Goal: Information Seeking & Learning: Learn about a topic

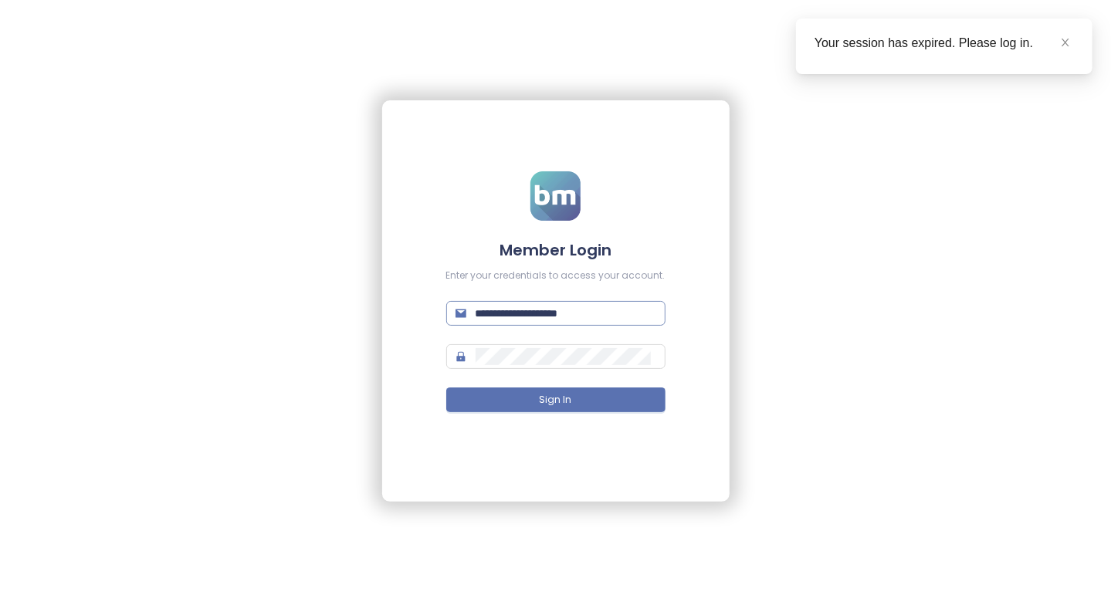
click at [561, 316] on input "**********" at bounding box center [566, 313] width 181 height 17
type input "**********"
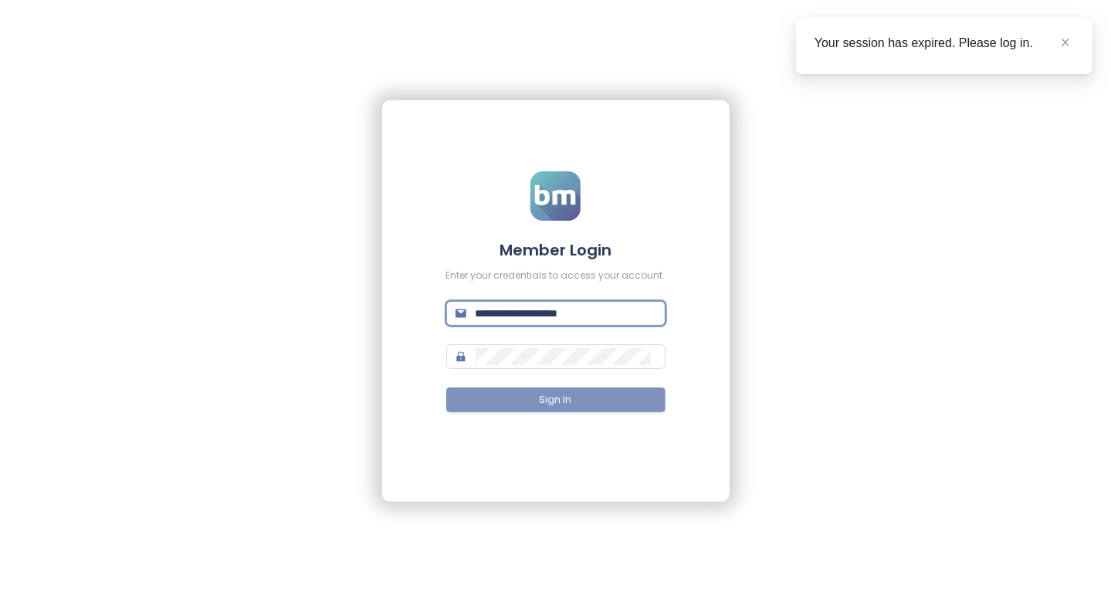
click at [568, 411] on button "Sign In" at bounding box center [555, 400] width 219 height 25
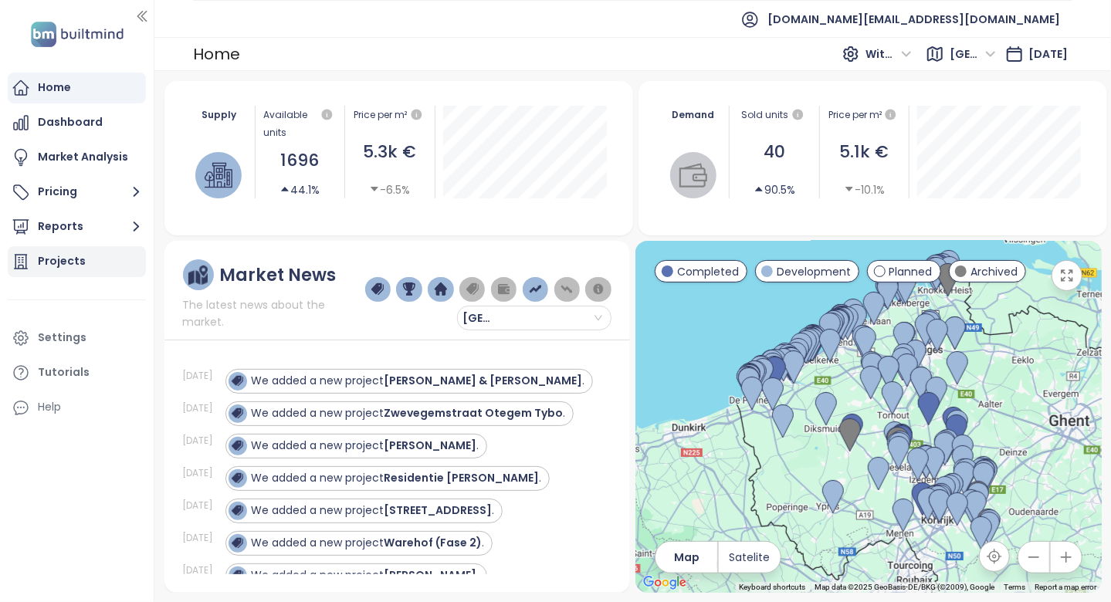
click at [83, 263] on div "Projects" at bounding box center [77, 261] width 138 height 31
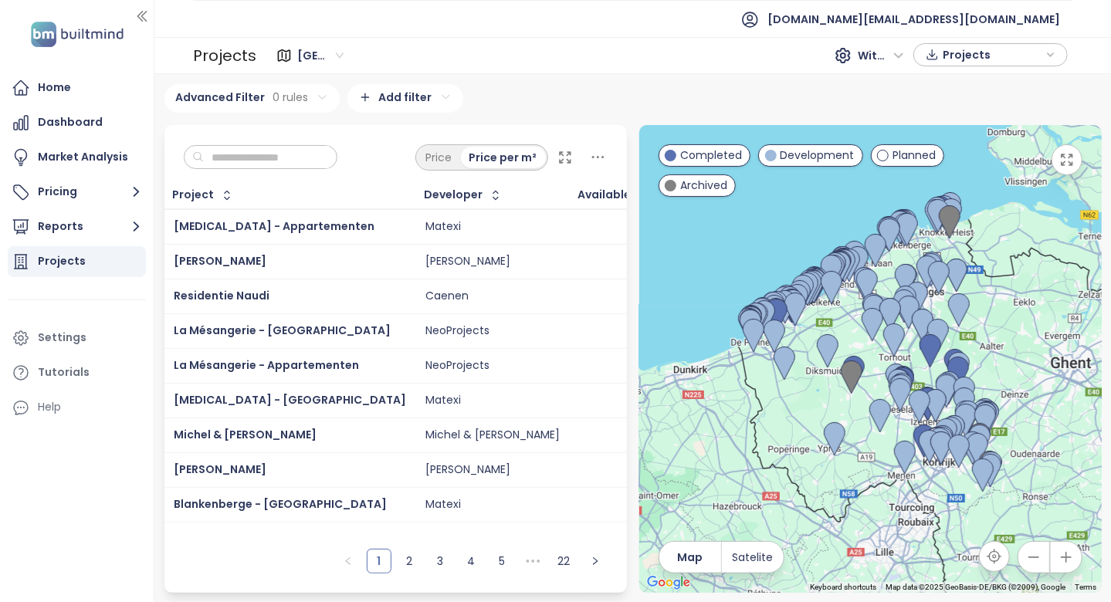
click at [87, 269] on div "Projects" at bounding box center [77, 261] width 138 height 31
click at [120, 93] on div "Home" at bounding box center [77, 88] width 138 height 31
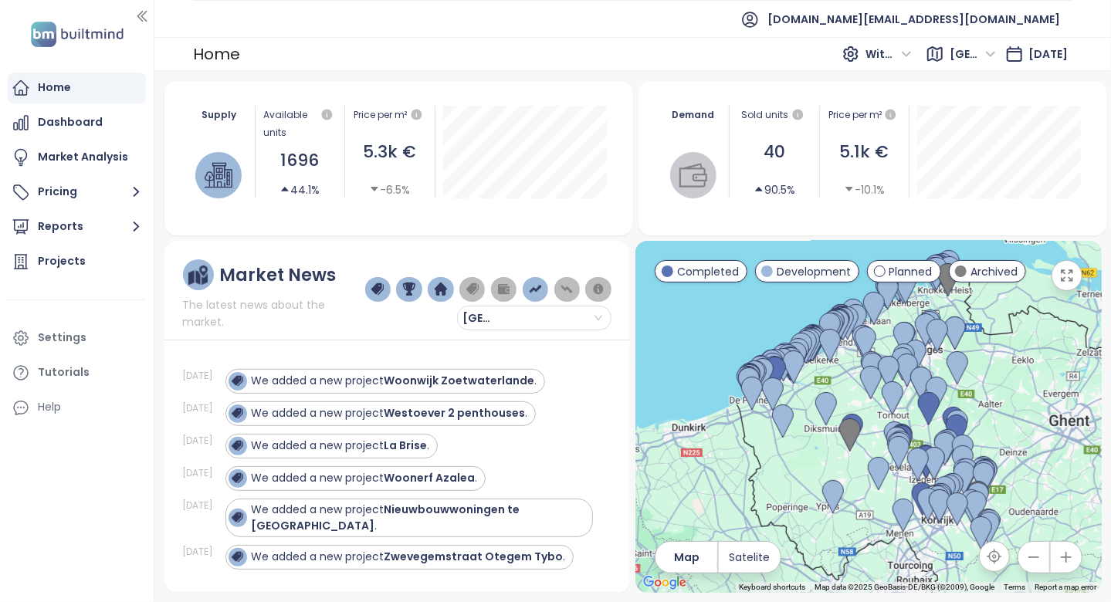
click at [226, 317] on span "The latest news about the market." at bounding box center [274, 314] width 182 height 34
click at [123, 265] on div "Projects" at bounding box center [77, 261] width 138 height 31
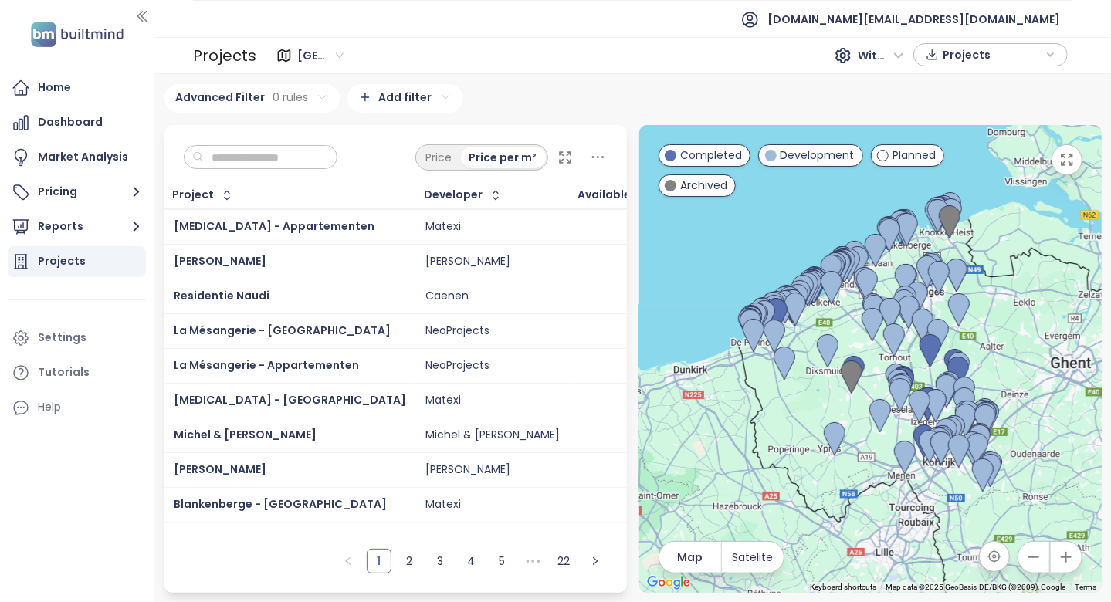
click at [225, 159] on input "text" at bounding box center [266, 157] width 125 height 23
click at [196, 136] on div "Price Price per m²" at bounding box center [395, 153] width 463 height 57
click at [273, 133] on div "Price Price per m²" at bounding box center [395, 153] width 463 height 57
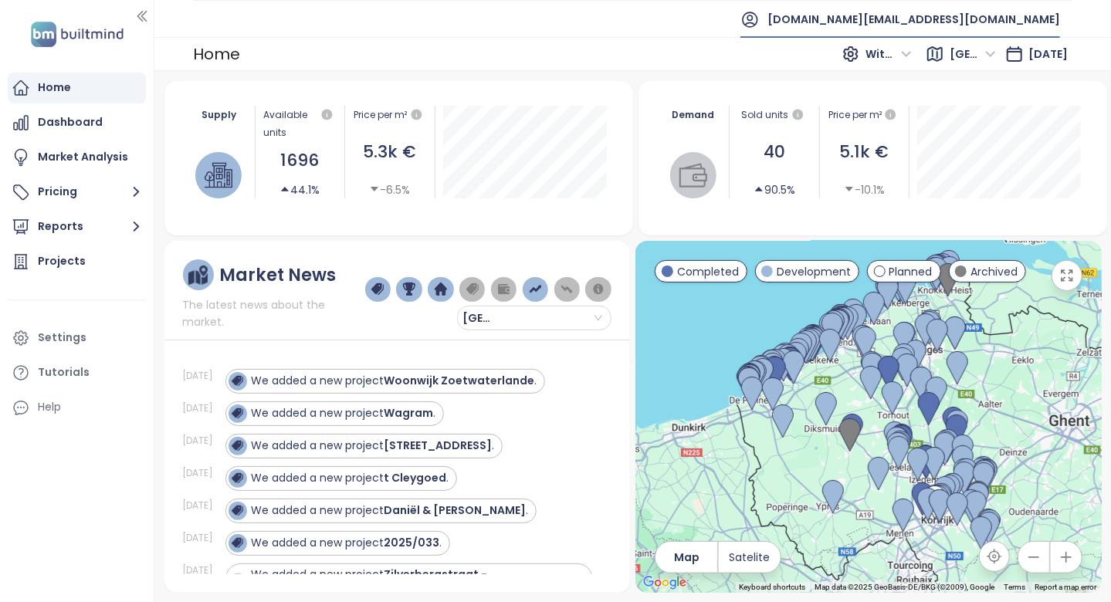
click at [996, 19] on span "[DOMAIN_NAME][EMAIL_ADDRESS][DOMAIN_NAME]" at bounding box center [914, 19] width 293 height 37
click at [944, 68] on span "Log out" at bounding box center [939, 61] width 40 height 15
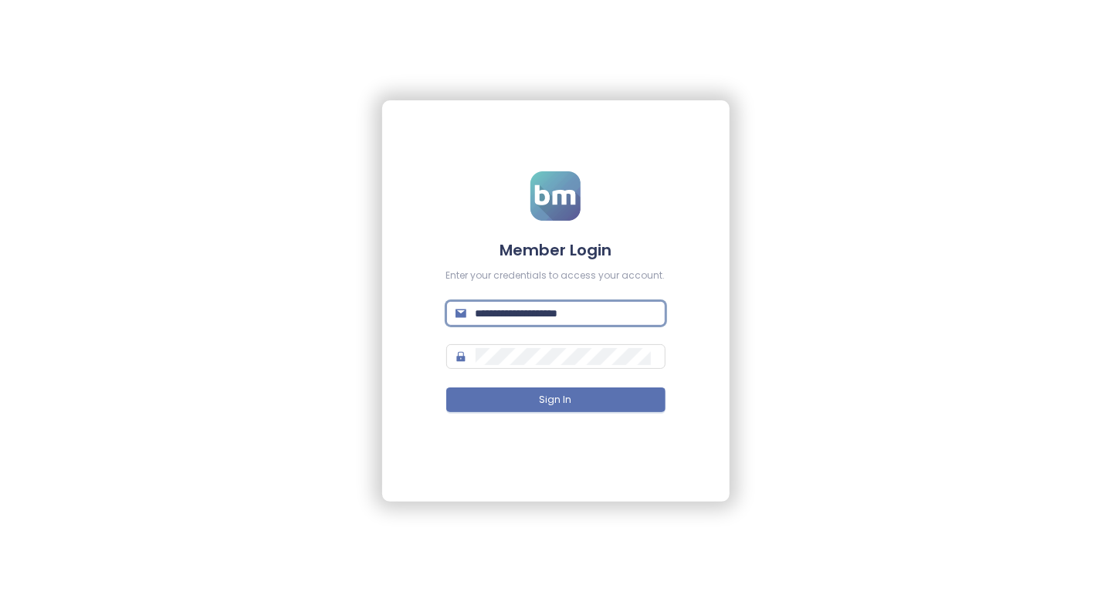
click at [577, 310] on input "**********" at bounding box center [566, 313] width 181 height 17
click at [578, 315] on input "**********" at bounding box center [566, 313] width 181 height 17
type input "**********"
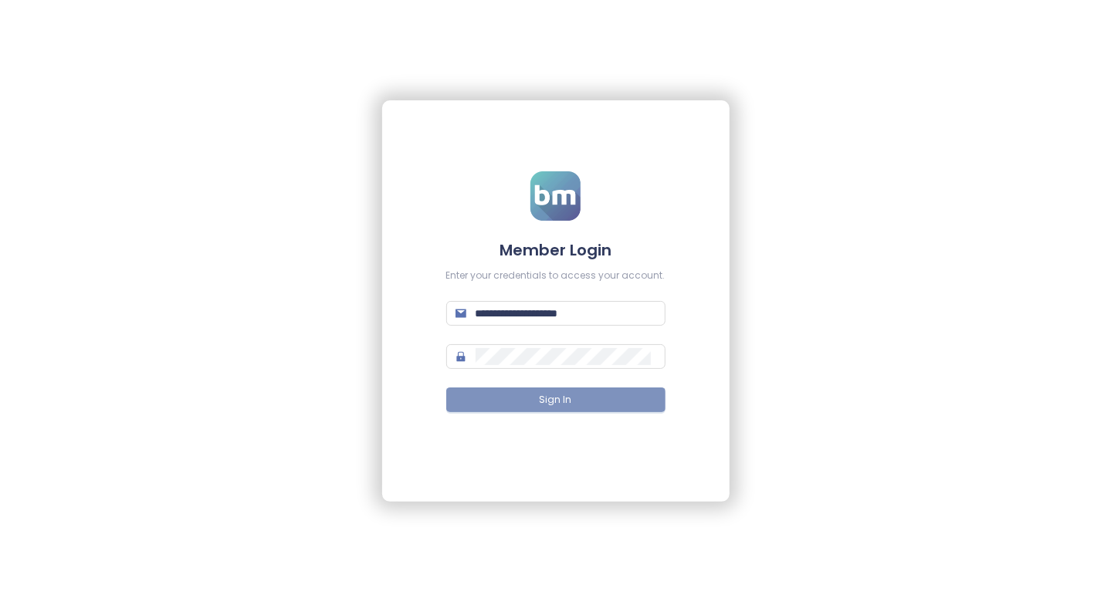
click at [555, 398] on span "Sign In" at bounding box center [556, 400] width 32 height 15
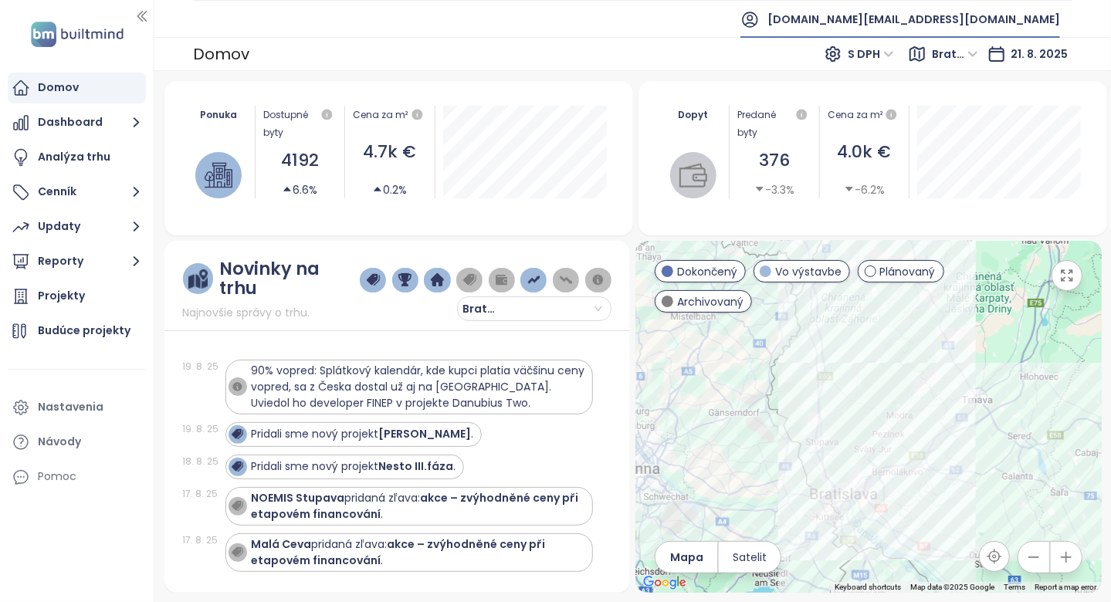
click at [957, 22] on span "[DOMAIN_NAME][EMAIL_ADDRESS][DOMAIN_NAME]" at bounding box center [914, 19] width 293 height 37
click at [963, 67] on span "Odhlásiť sa" at bounding box center [951, 61] width 61 height 15
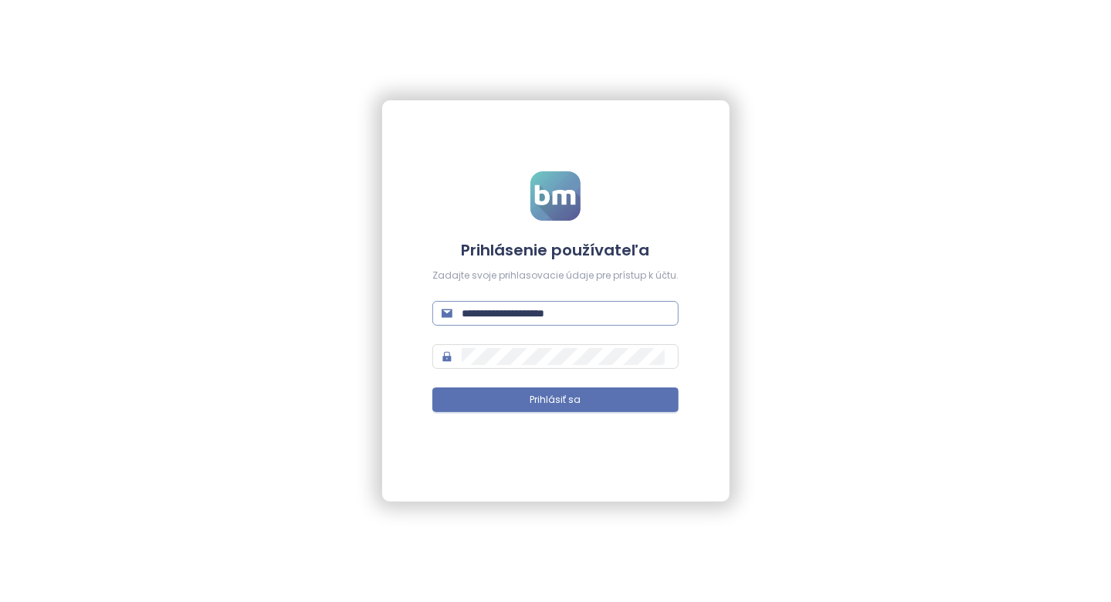
click at [551, 314] on input "**********" at bounding box center [566, 313] width 208 height 17
type input "**********"
click at [562, 413] on form "**********" at bounding box center [555, 301] width 246 height 260
click at [573, 399] on span "Prihlásiť sa" at bounding box center [556, 400] width 51 height 15
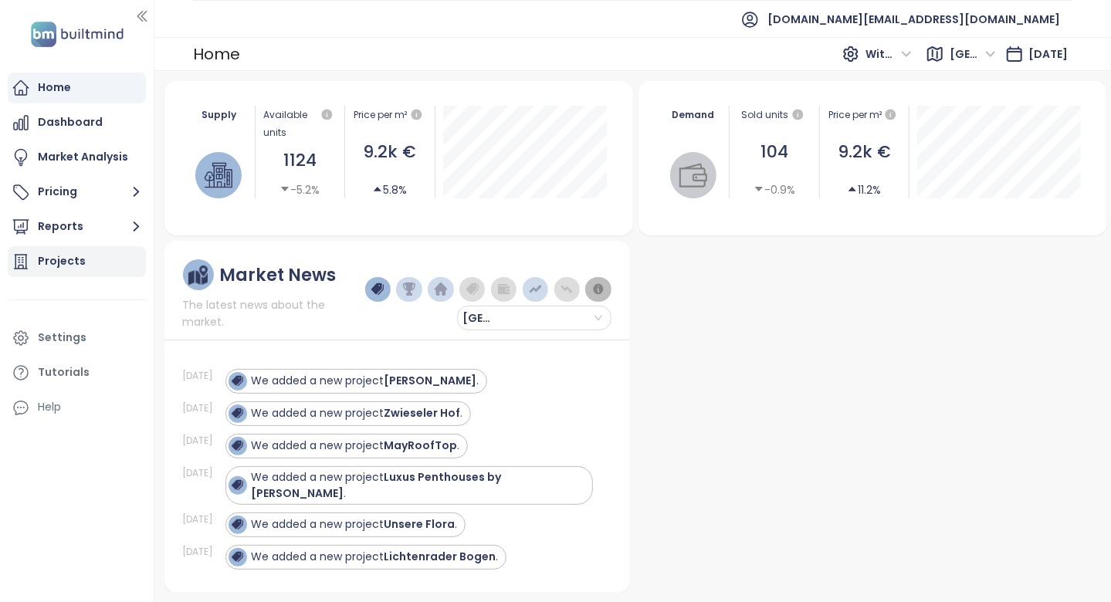
click at [82, 261] on div "Projects" at bounding box center [77, 261] width 138 height 31
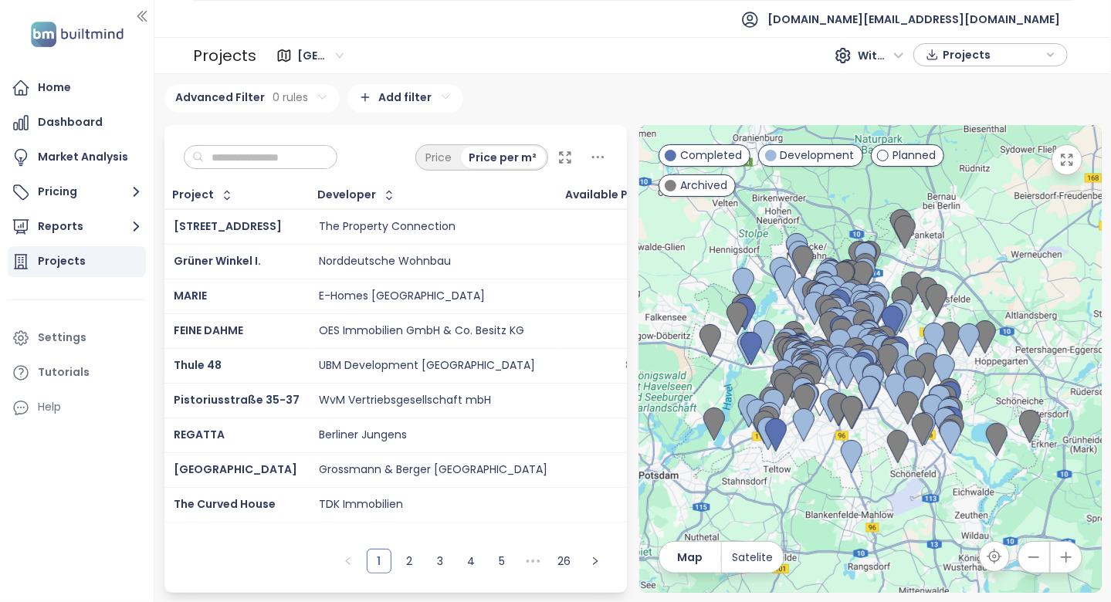
click at [300, 53] on span "[GEOGRAPHIC_DATA]" at bounding box center [320, 55] width 46 height 23
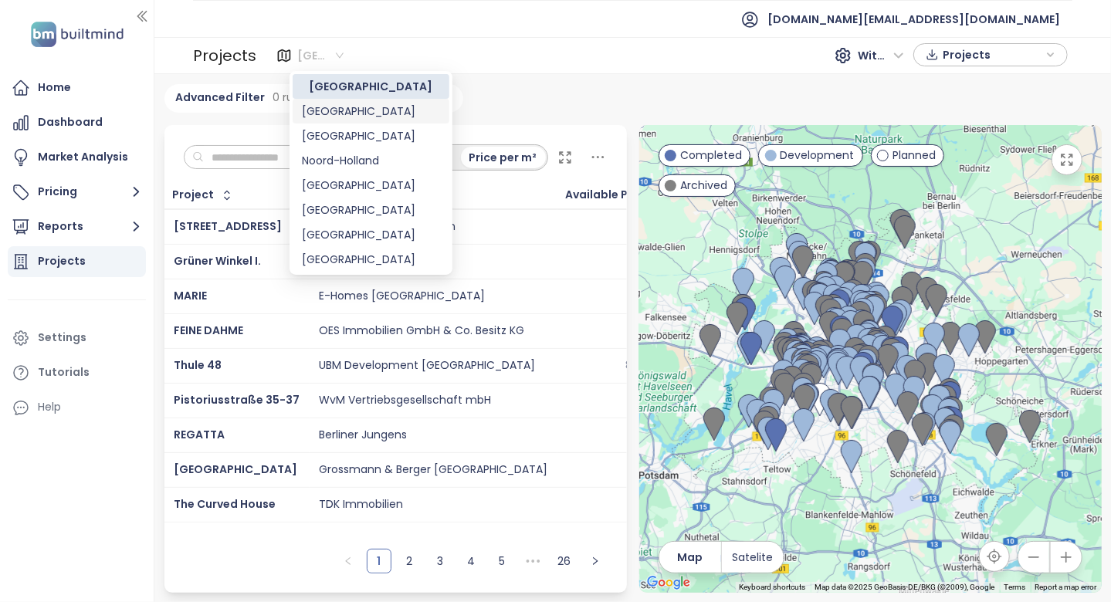
click at [361, 117] on div "[GEOGRAPHIC_DATA]" at bounding box center [371, 111] width 138 height 17
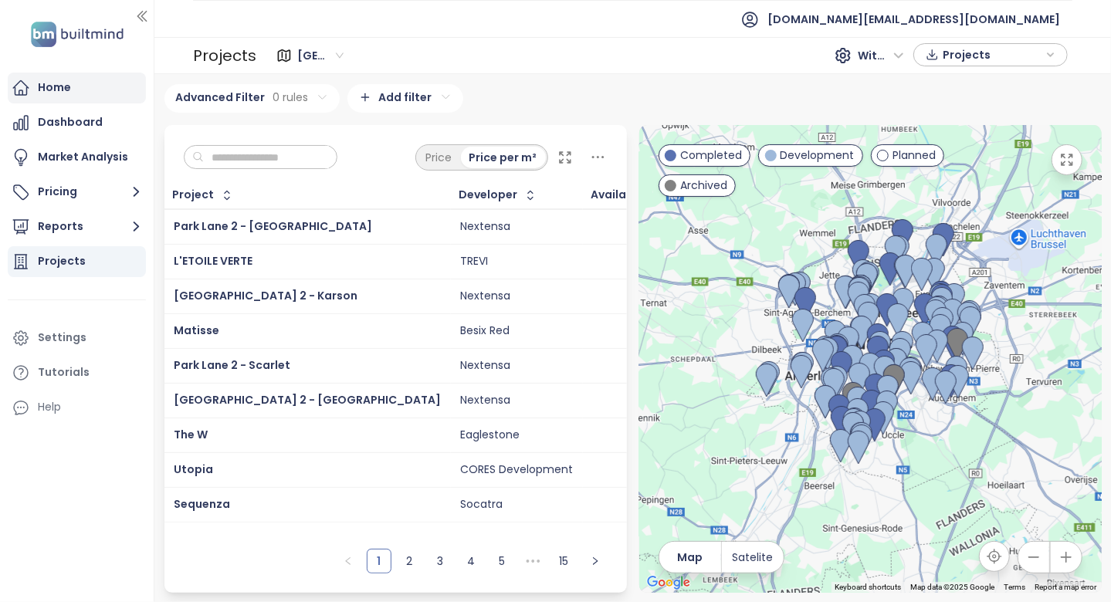
click at [84, 91] on div "Home" at bounding box center [77, 88] width 138 height 31
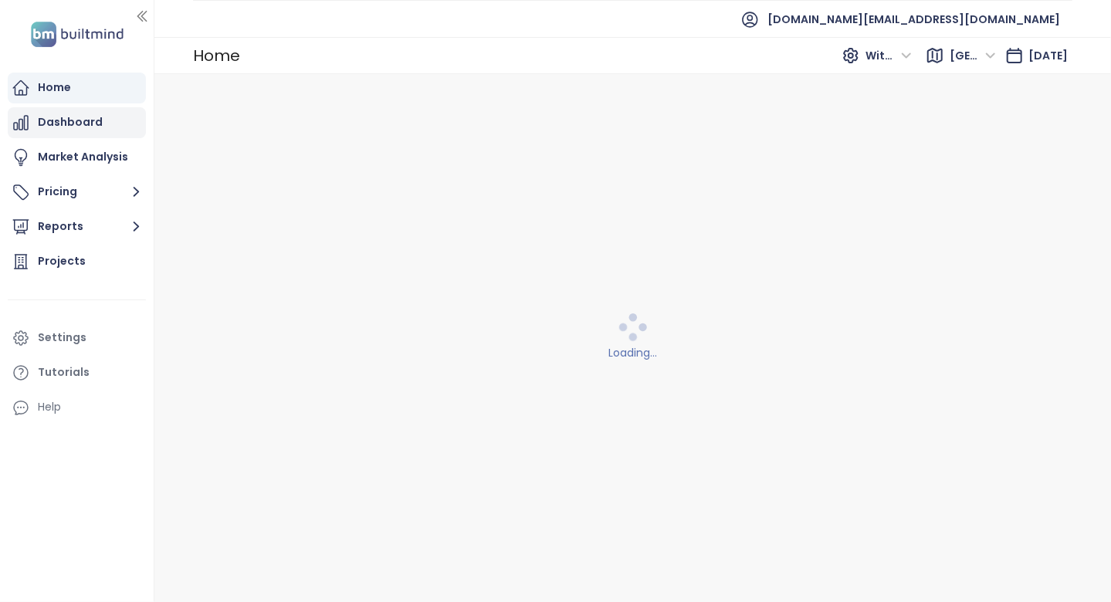
click at [82, 124] on div "Dashboard" at bounding box center [70, 122] width 65 height 19
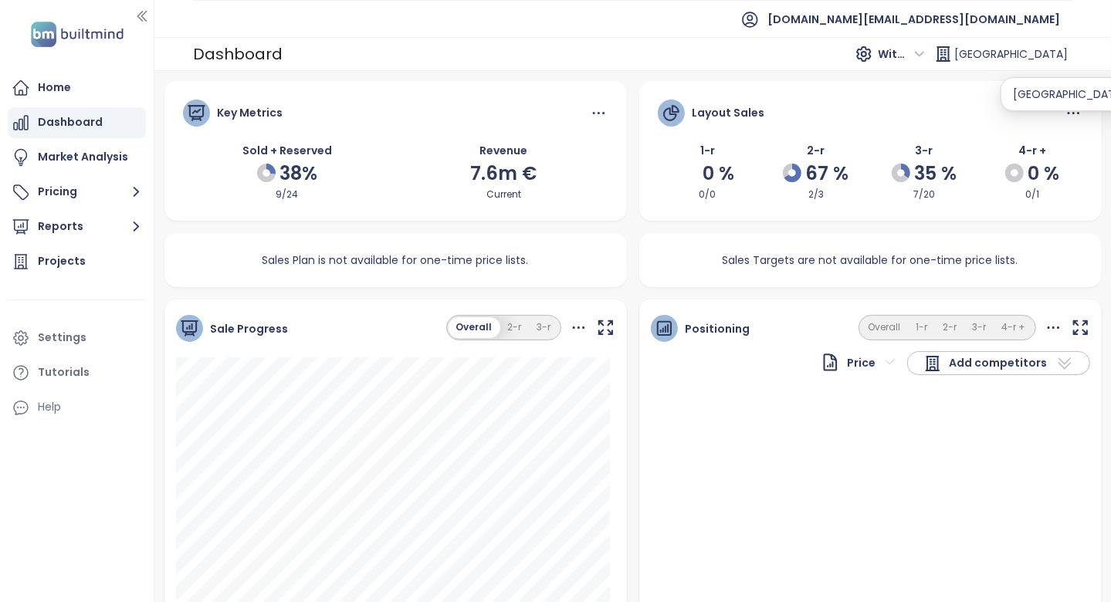
click at [953, 57] on icon at bounding box center [943, 54] width 19 height 19
click at [1031, 53] on span "[GEOGRAPHIC_DATA]" at bounding box center [1012, 54] width 114 height 28
click at [81, 85] on div "Home" at bounding box center [77, 88] width 138 height 31
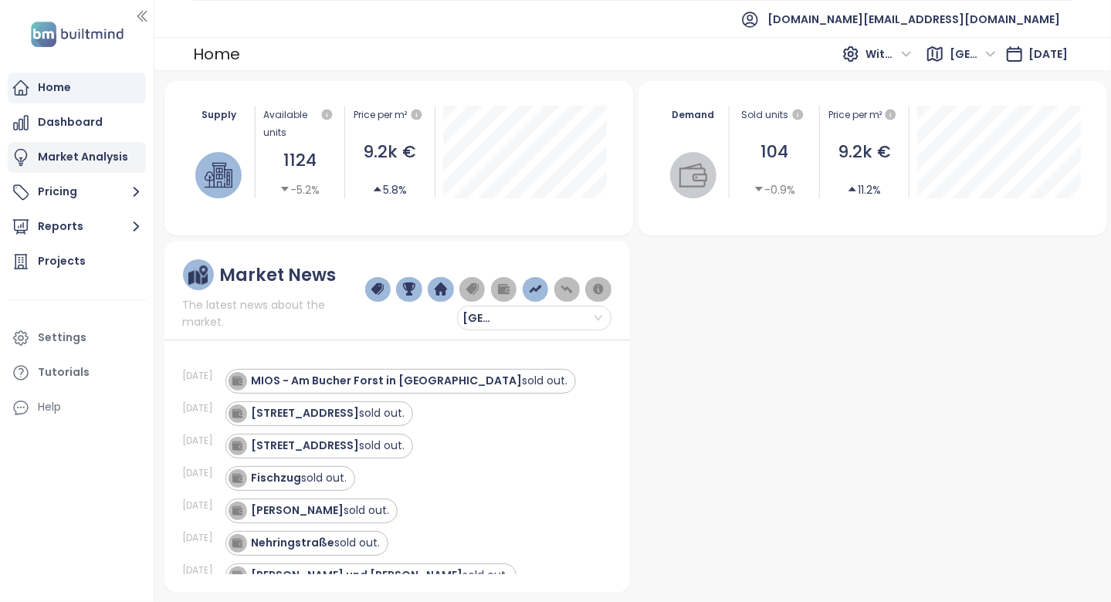
click at [118, 158] on div "Market Analysis" at bounding box center [83, 156] width 90 height 19
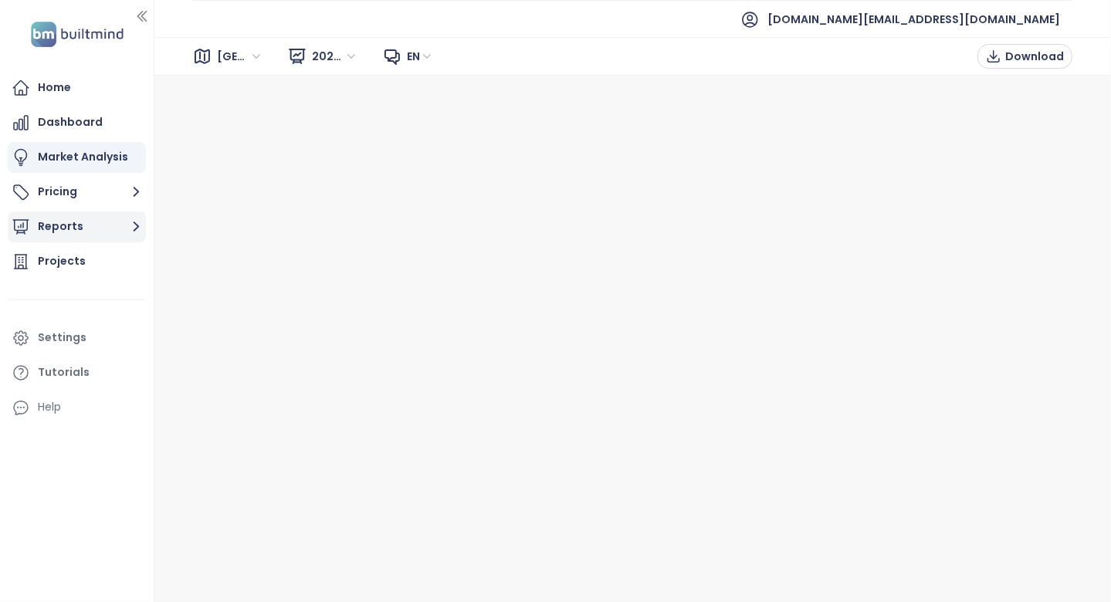
click at [101, 233] on button "Reports" at bounding box center [77, 227] width 138 height 31
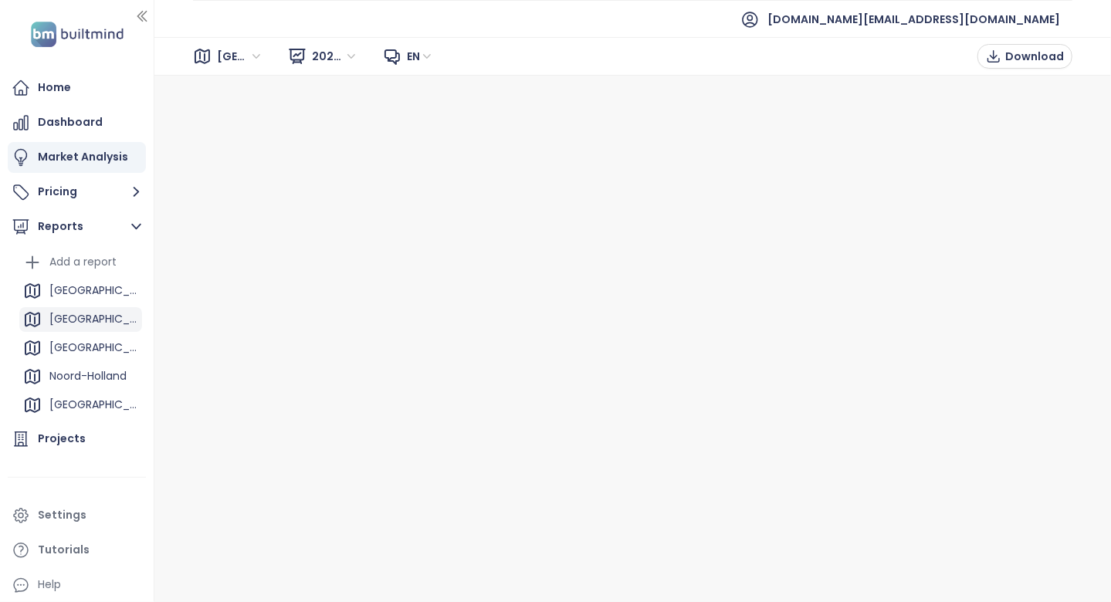
click at [83, 311] on div "[GEOGRAPHIC_DATA]" at bounding box center [93, 319] width 89 height 19
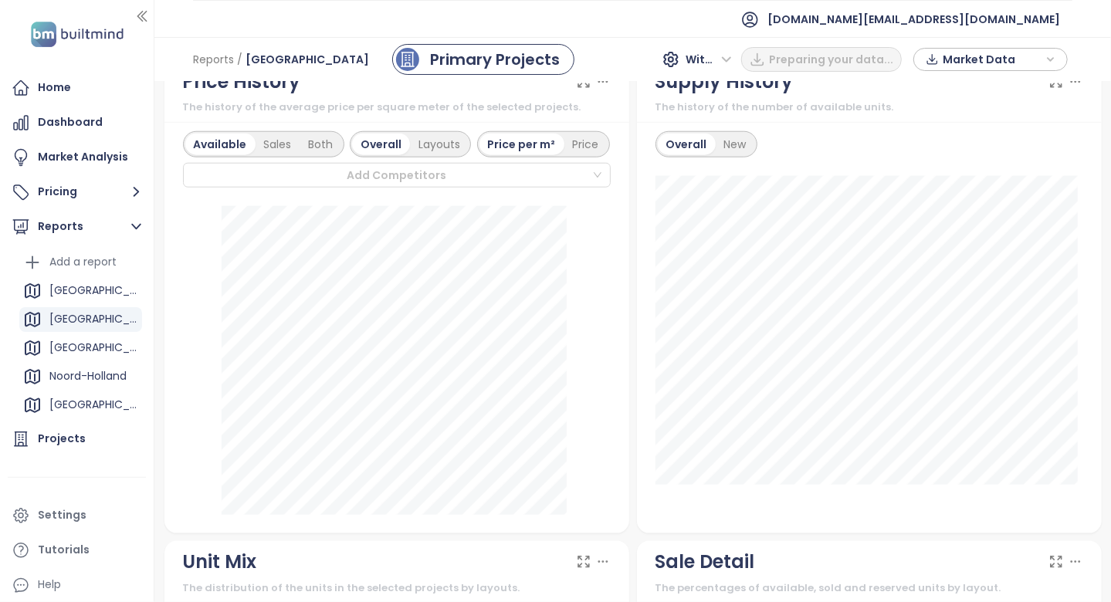
scroll to position [802, 0]
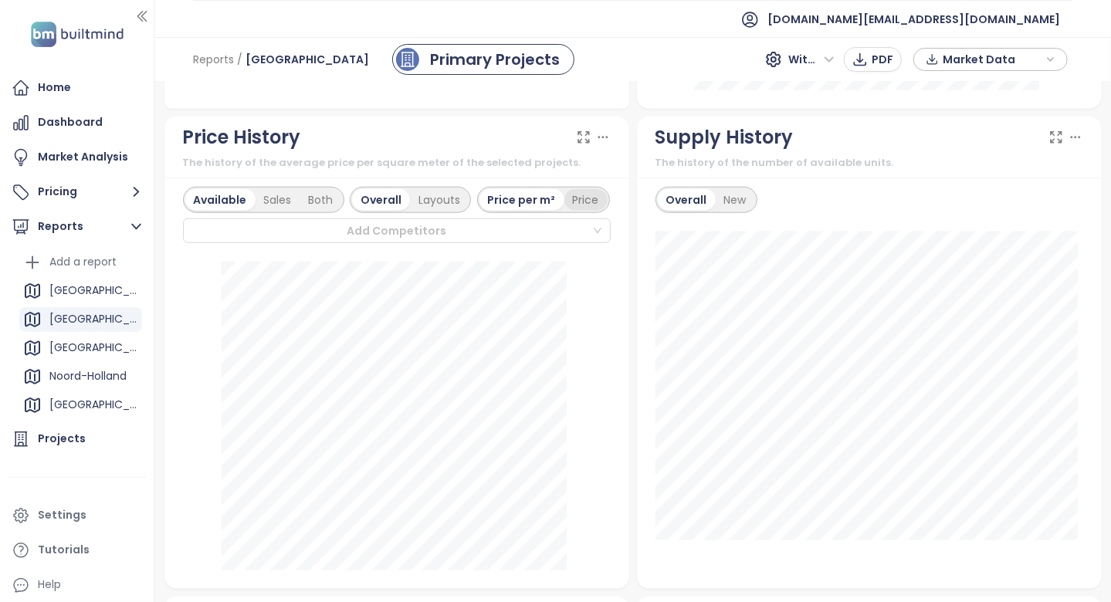
click at [594, 211] on div "Price" at bounding box center [586, 200] width 43 height 22
click at [541, 211] on div "Price per m²" at bounding box center [521, 200] width 83 height 22
click at [285, 211] on div "Sales" at bounding box center [278, 200] width 45 height 22
click at [242, 211] on div "Available" at bounding box center [217, 200] width 65 height 22
click at [315, 207] on div "Both" at bounding box center [321, 200] width 42 height 22
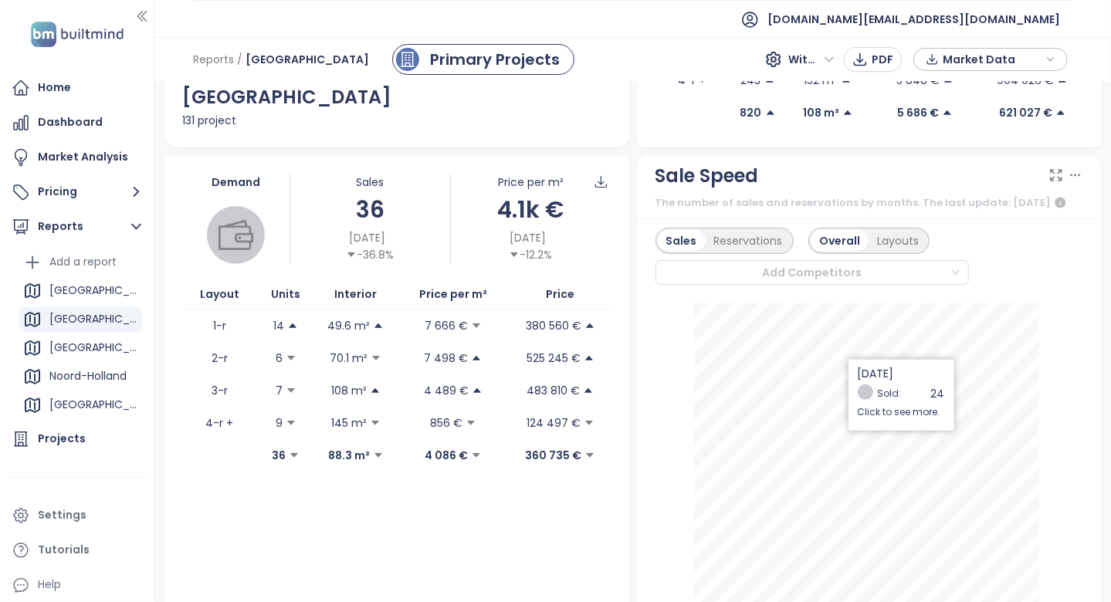
scroll to position [635, 0]
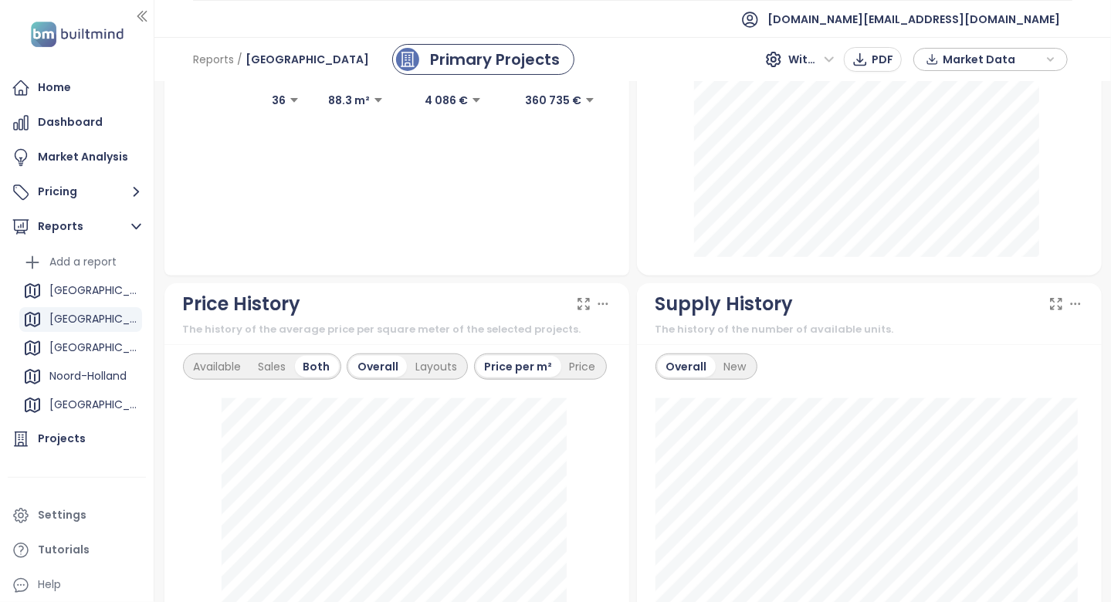
click at [715, 304] on div "Supply History" at bounding box center [725, 304] width 138 height 29
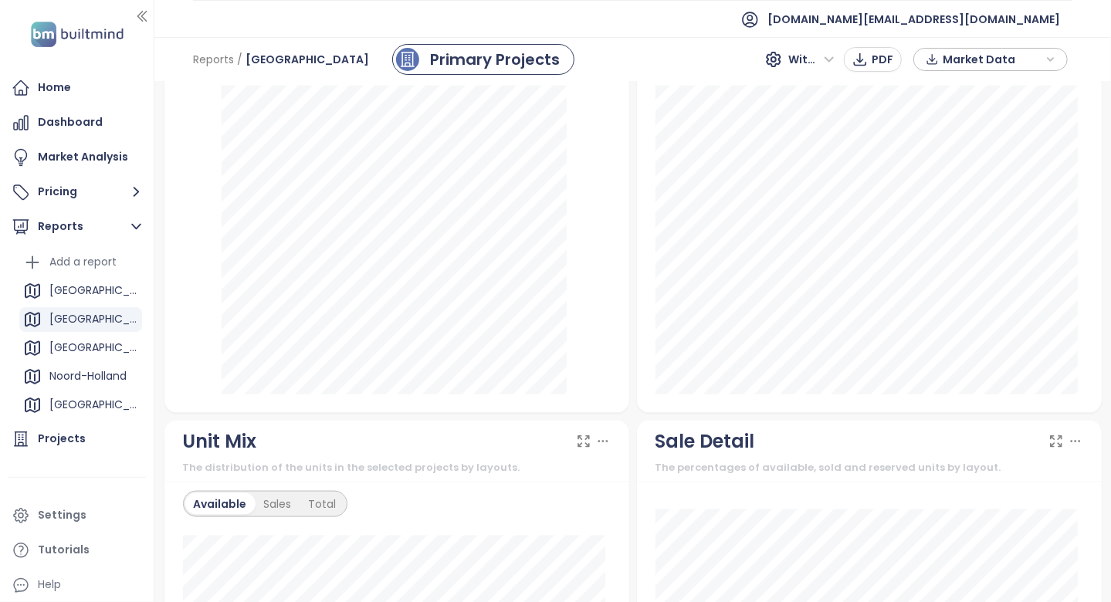
scroll to position [0, 0]
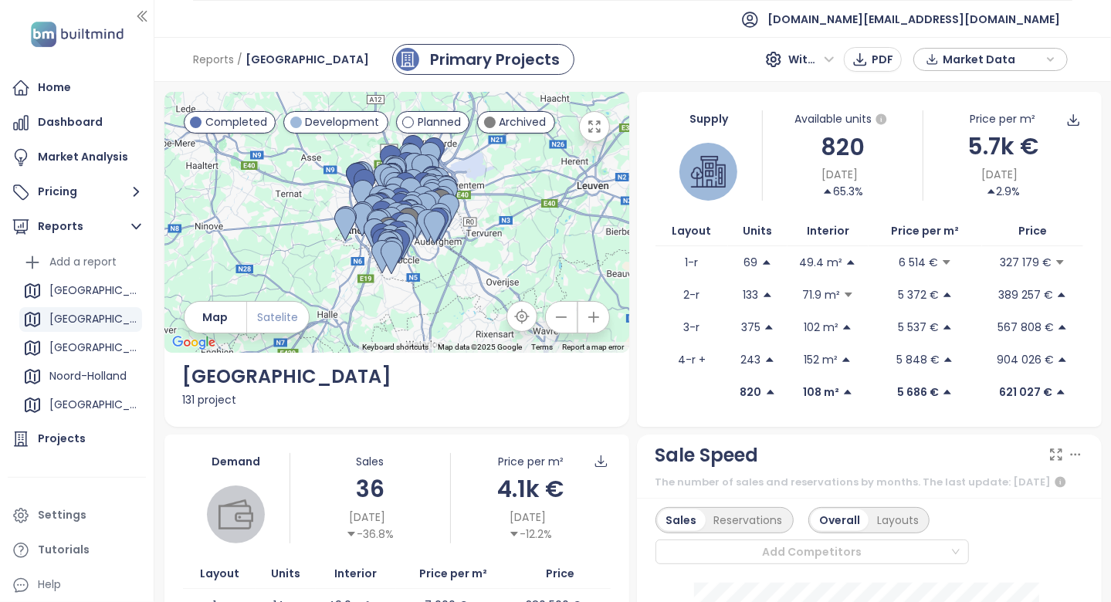
click at [268, 309] on span "Satelite" at bounding box center [278, 317] width 41 height 17
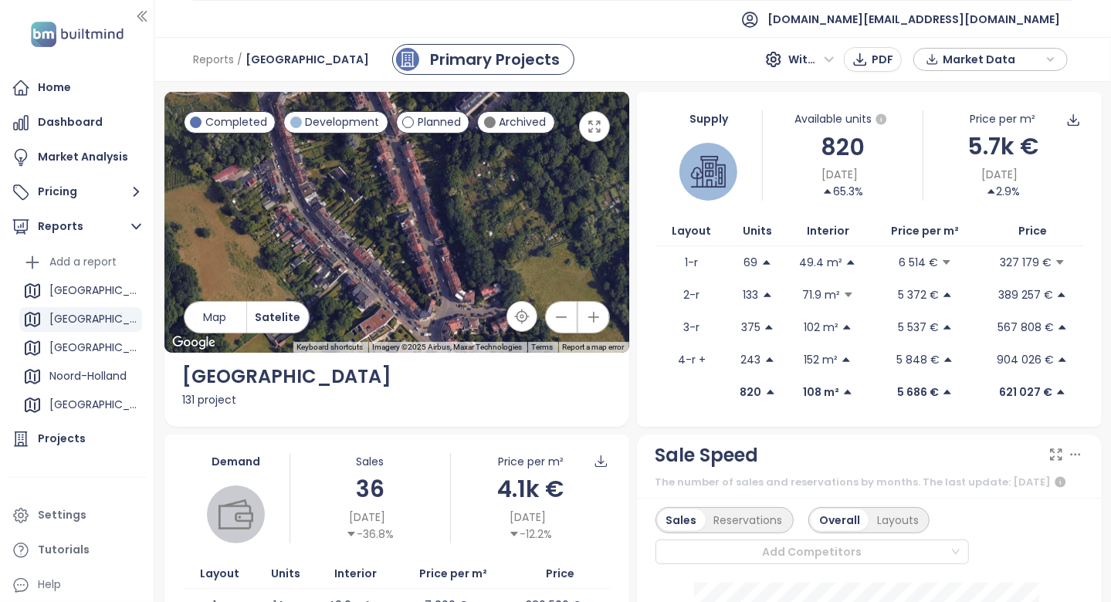
drag, startPoint x: 308, startPoint y: 200, endPoint x: 395, endPoint y: 375, distance: 195.8
click at [393, 375] on div "← Move left → Move right ↑ Move up ↓ Move down + Zoom in - Zoom out Home Jump l…" at bounding box center [396, 259] width 465 height 335
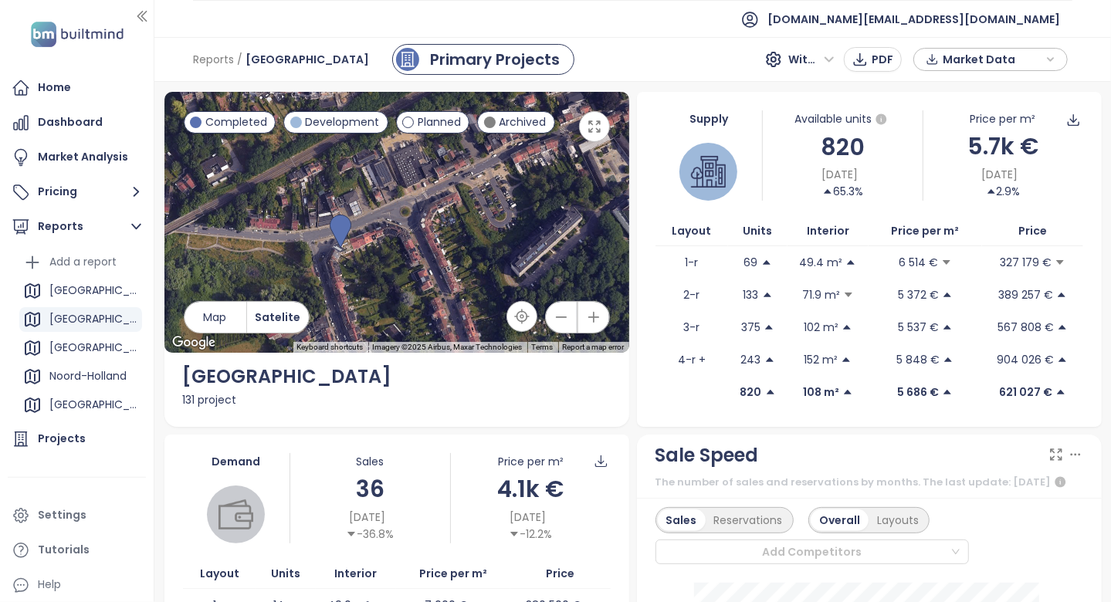
drag, startPoint x: 356, startPoint y: 283, endPoint x: 358, endPoint y: 298, distance: 15.6
click at [358, 298] on div at bounding box center [396, 222] width 465 height 261
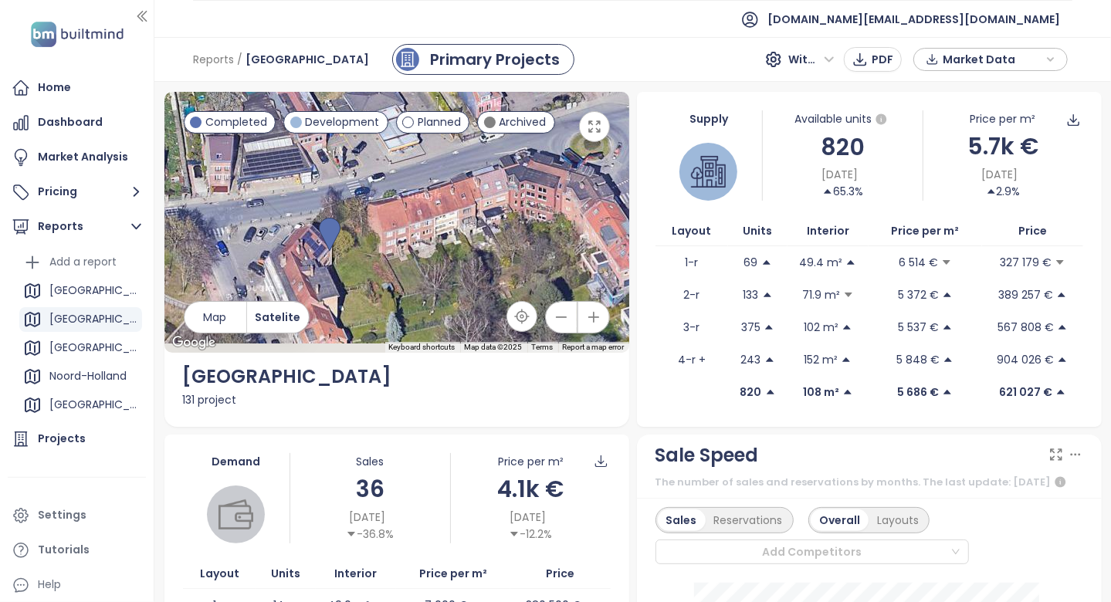
drag, startPoint x: 354, startPoint y: 265, endPoint x: 398, endPoint y: 232, distance: 54.7
click at [398, 232] on div at bounding box center [396, 222] width 465 height 261
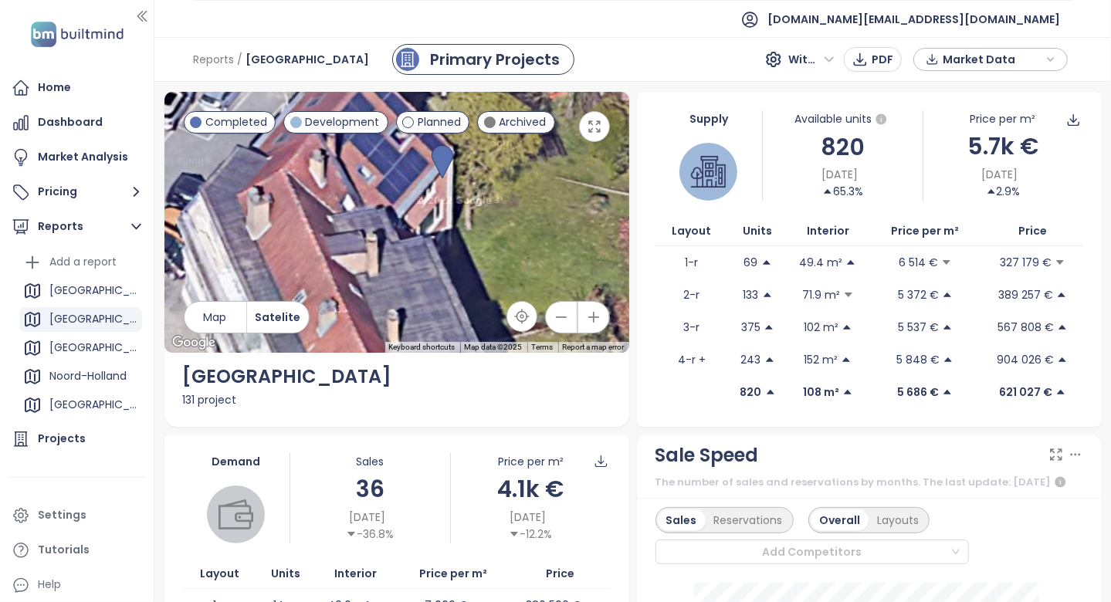
drag, startPoint x: 362, startPoint y: 249, endPoint x: 487, endPoint y: 261, distance: 125.7
click at [487, 261] on div at bounding box center [396, 222] width 465 height 261
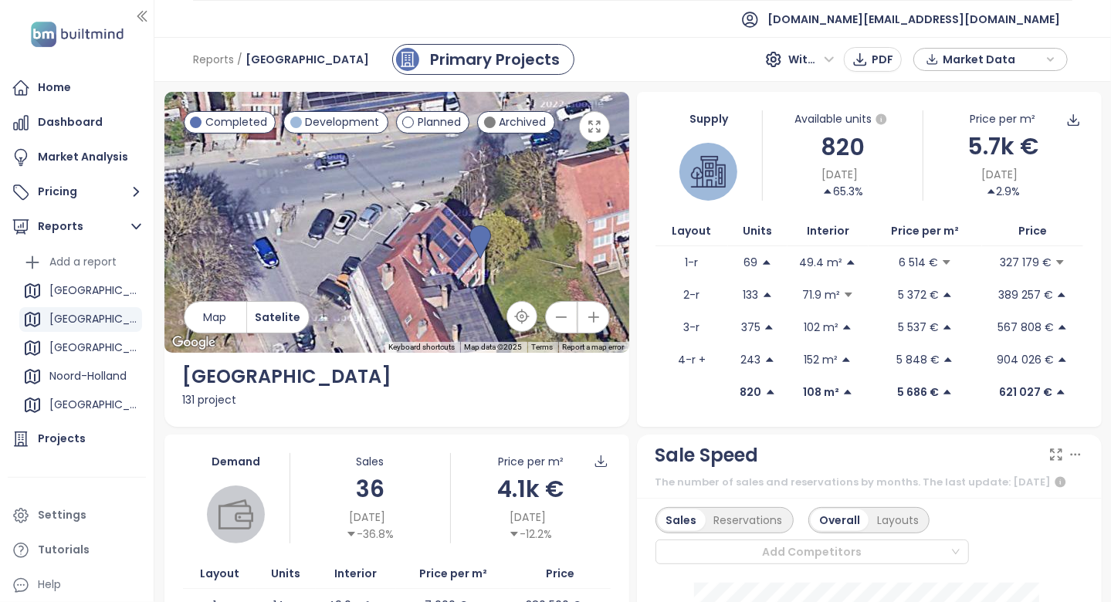
drag, startPoint x: 320, startPoint y: 219, endPoint x: 379, endPoint y: 269, distance: 77.3
click at [379, 269] on div at bounding box center [396, 222] width 465 height 261
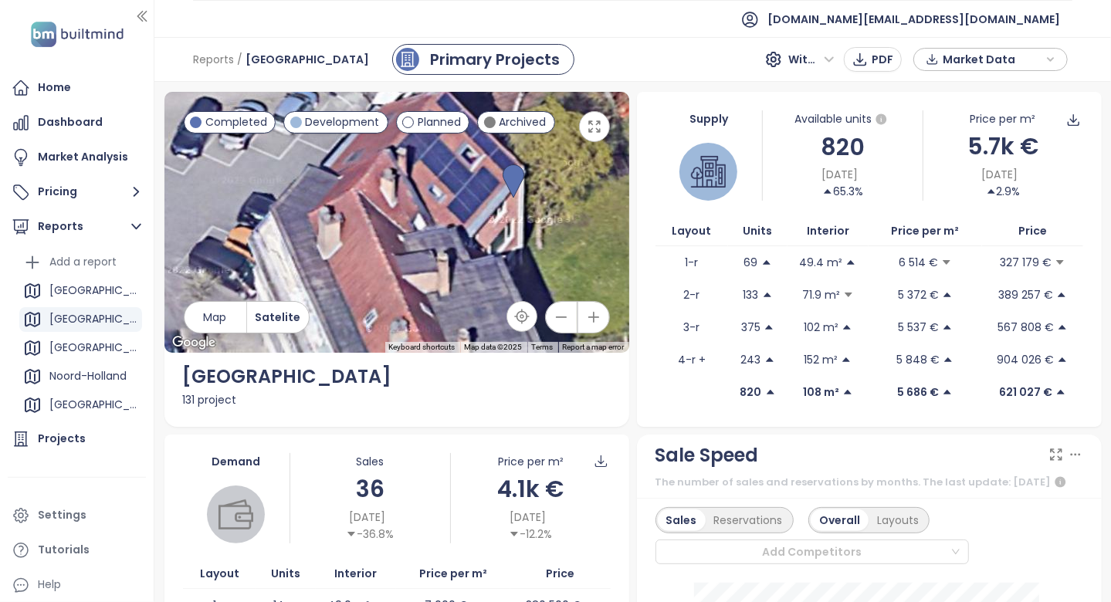
drag, startPoint x: 388, startPoint y: 253, endPoint x: 266, endPoint y: 148, distance: 161.1
click at [268, 150] on div at bounding box center [396, 222] width 465 height 261
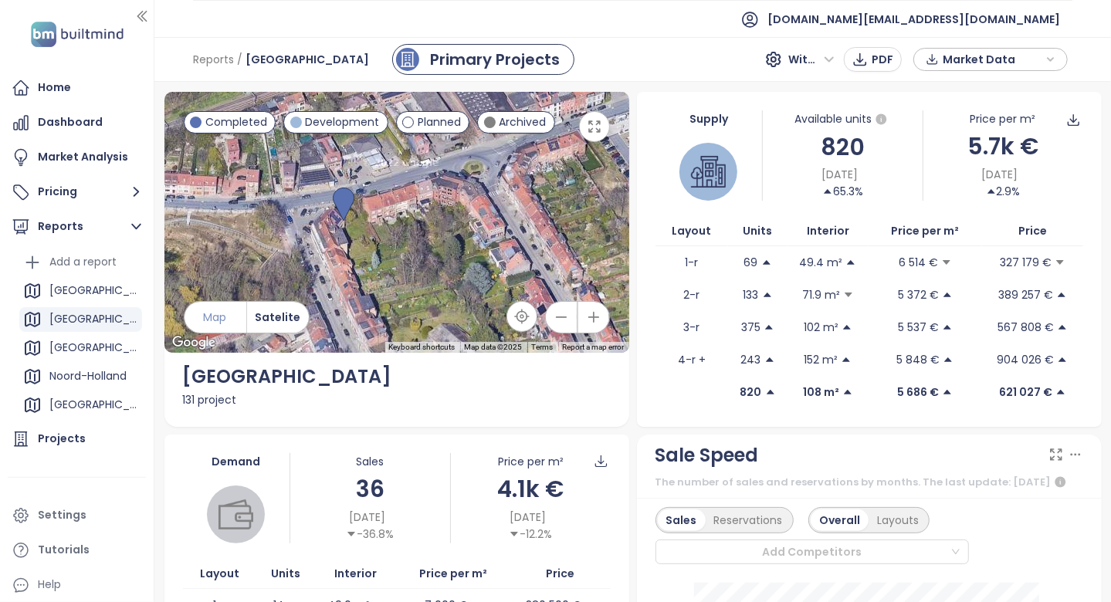
click at [232, 320] on button "Map" at bounding box center [216, 317] width 62 height 31
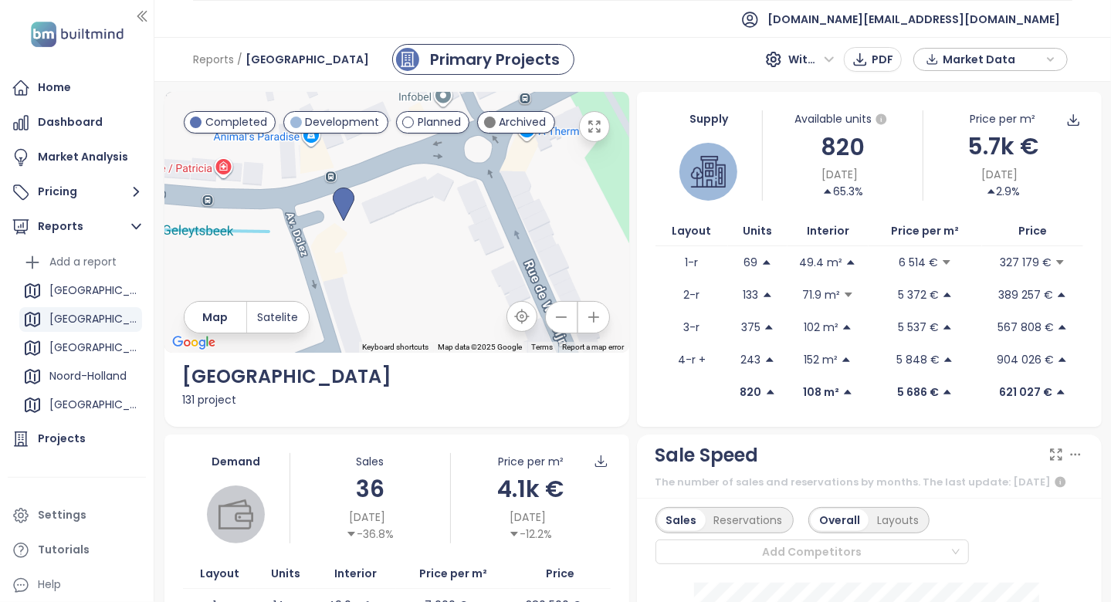
click at [666, 412] on div "Supply Available units 820 [DATE] 65.3% Price per m² 5.7k € [DATE] 2.9% Layout …" at bounding box center [869, 259] width 465 height 335
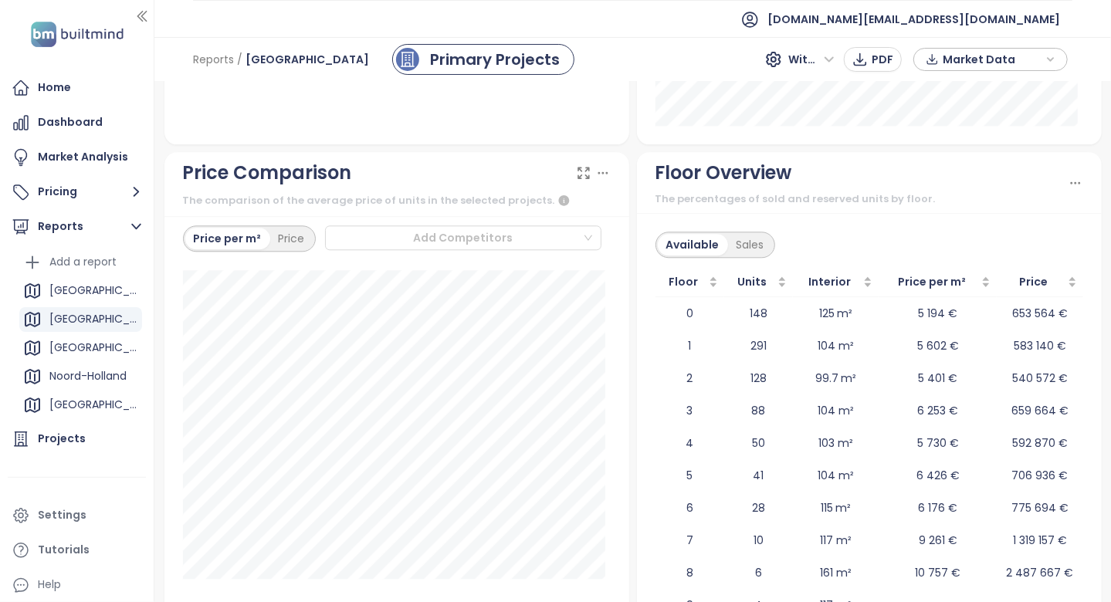
scroll to position [2720, 0]
